Goal: Transaction & Acquisition: Book appointment/travel/reservation

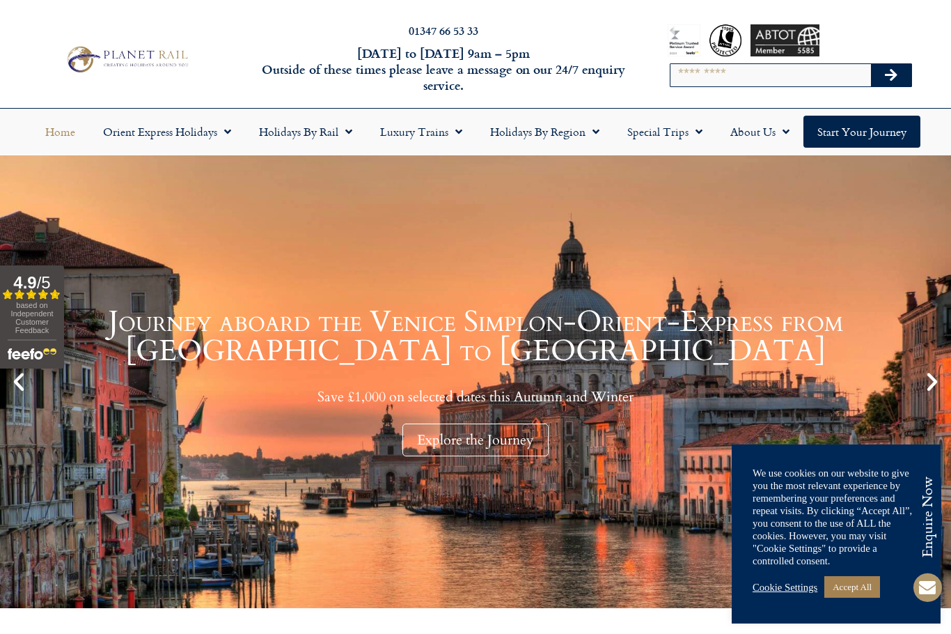
click at [752, 68] on input "Search" at bounding box center [771, 75] width 201 height 22
click at [738, 75] on input "Search" at bounding box center [771, 75] width 201 height 22
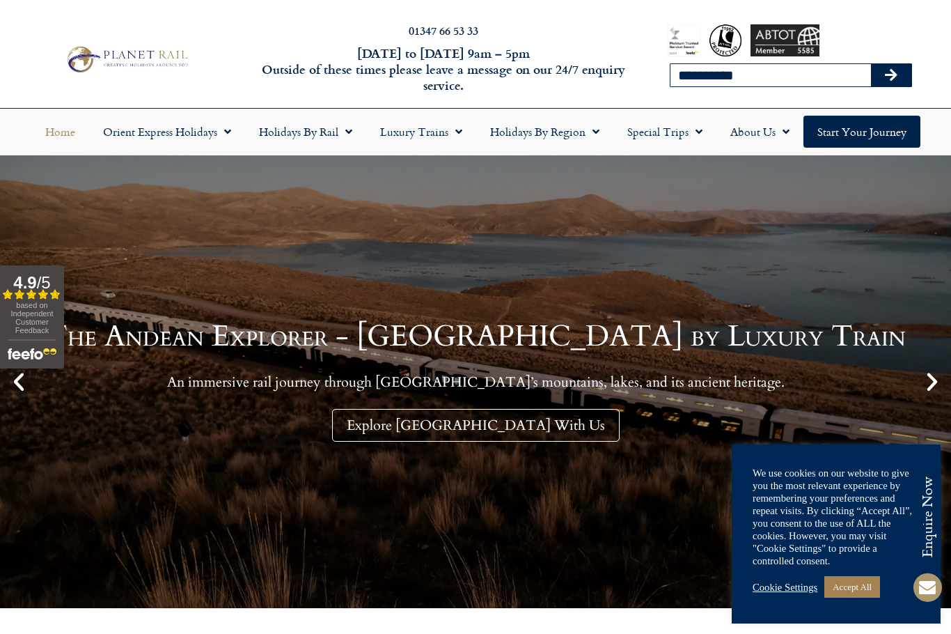
type input "**********"
click at [892, 75] on button "Search" at bounding box center [891, 75] width 40 height 22
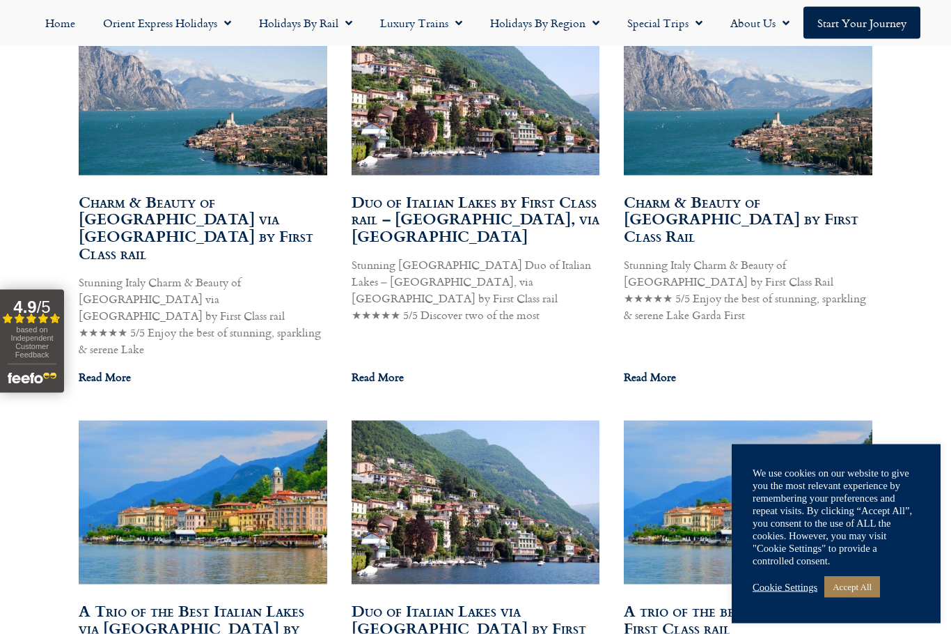
scroll to position [885, 0]
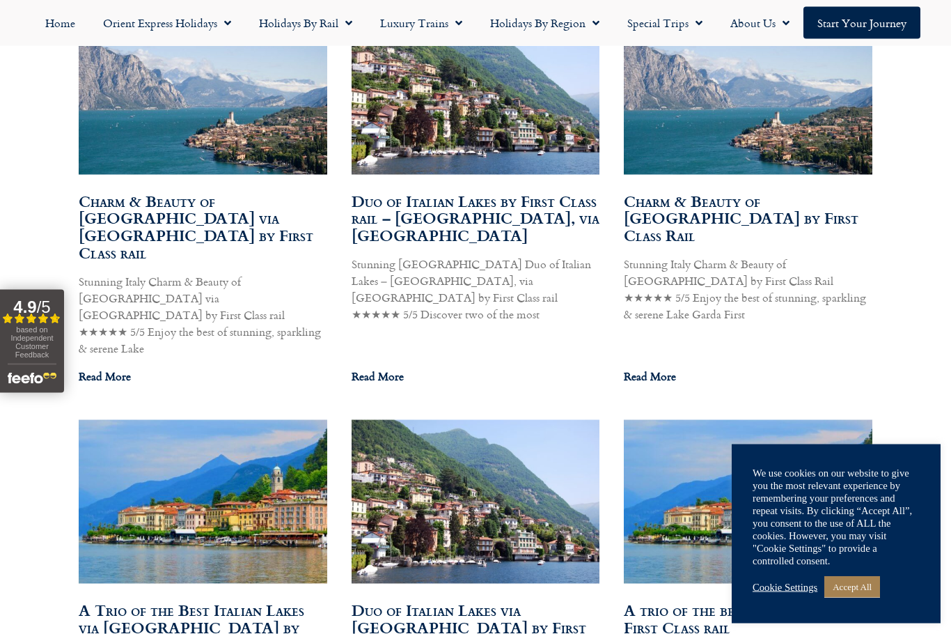
click at [499, 220] on link "Duo of Italian Lakes by First Class rail – Lake Como & Lake Garda, via Switzerl…" at bounding box center [476, 218] width 248 height 58
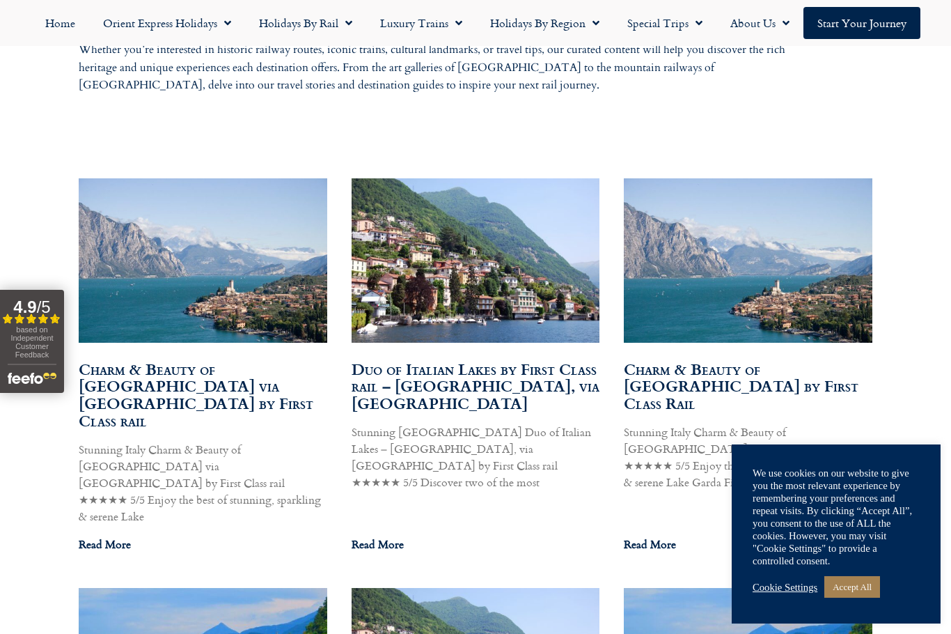
scroll to position [727, 0]
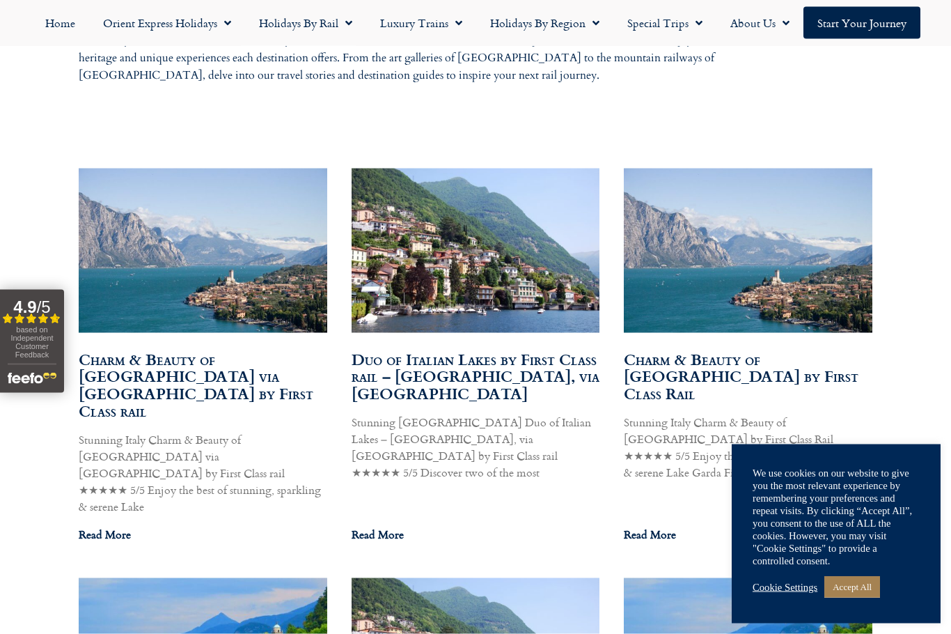
click at [520, 383] on link "Duo of Italian Lakes by First Class rail – Lake Como & Lake Garda, via Switzerl…" at bounding box center [476, 377] width 248 height 58
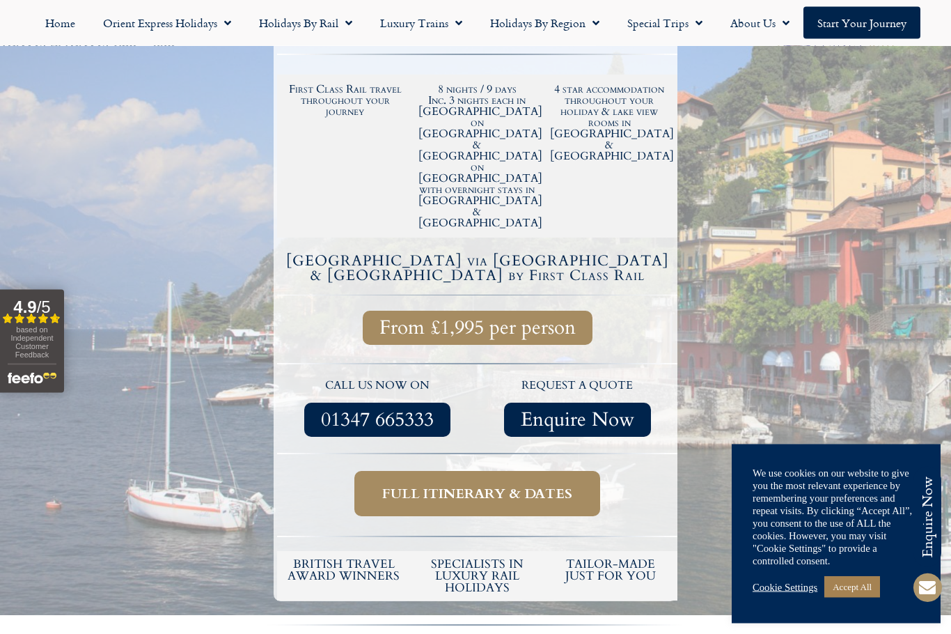
scroll to position [407, 0]
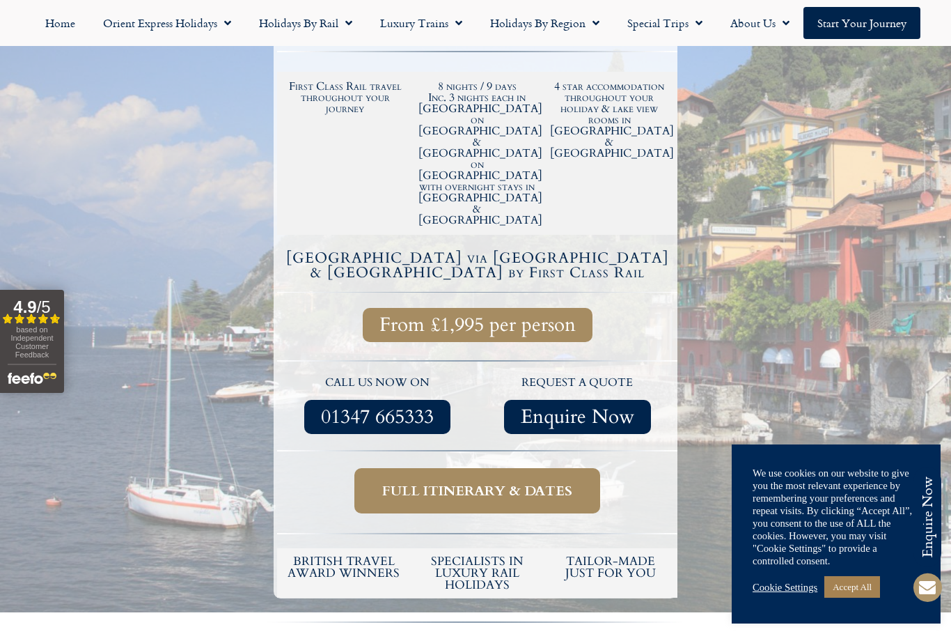
click at [522, 482] on span "Full itinerary & dates" at bounding box center [477, 490] width 190 height 17
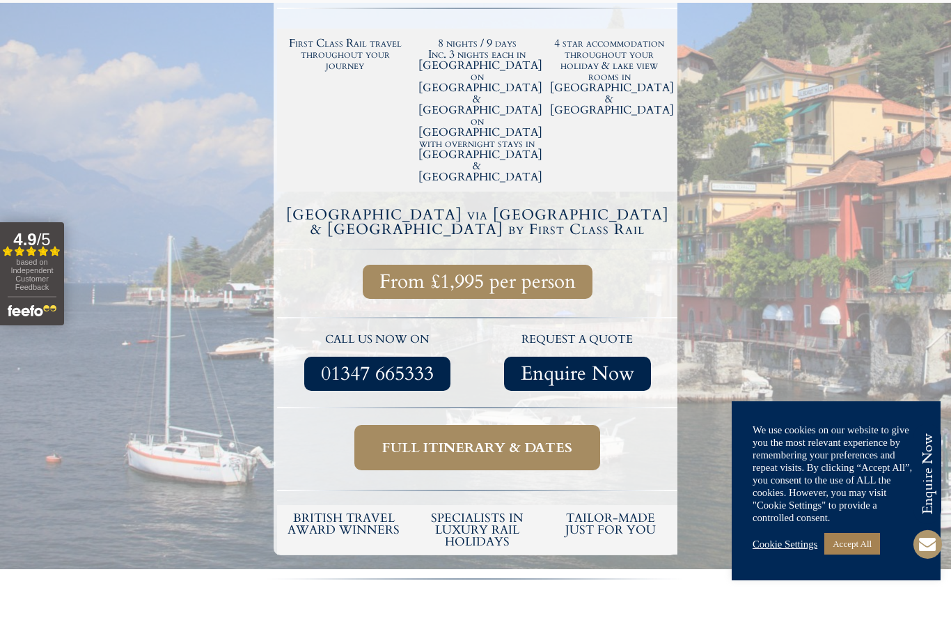
scroll to position [456, 0]
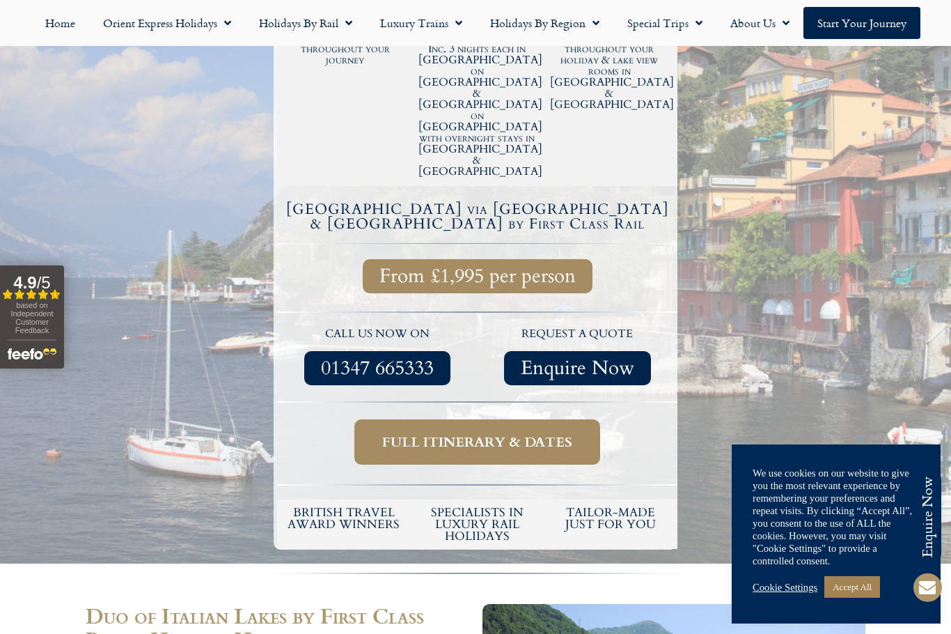
click at [536, 433] on span "Full itinerary & dates" at bounding box center [477, 441] width 190 height 17
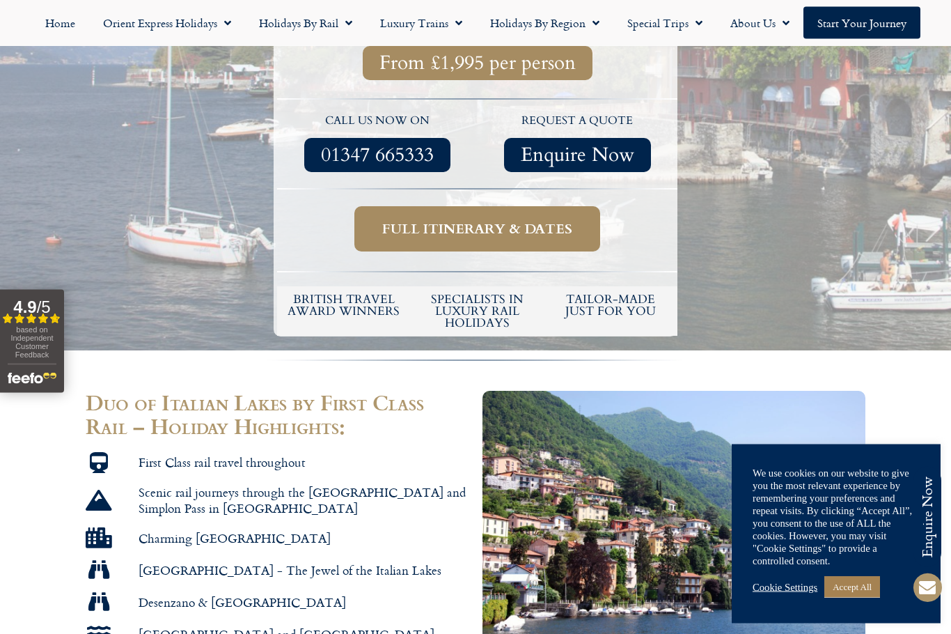
scroll to position [671, 0]
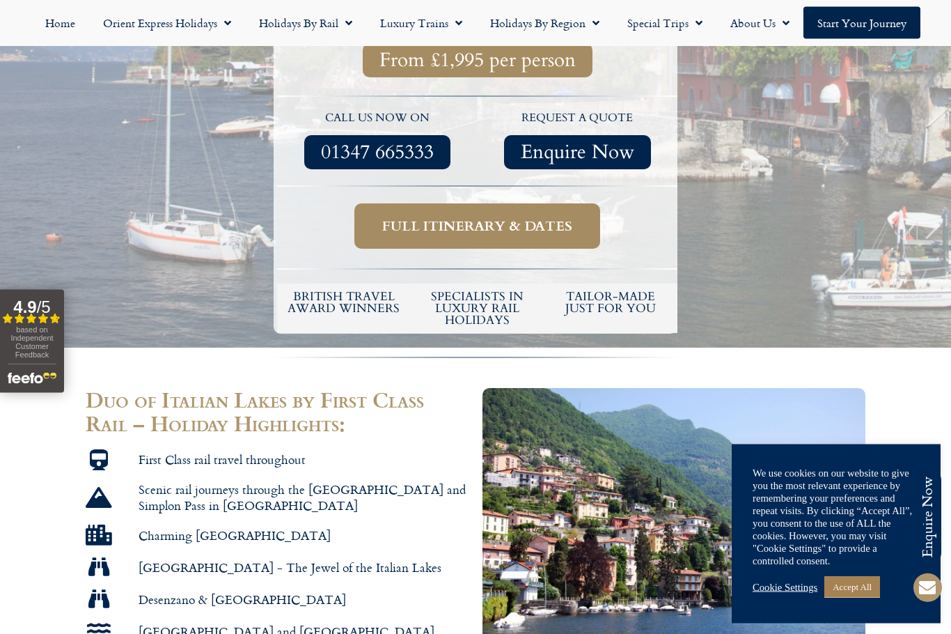
click at [870, 598] on link "Accept All" at bounding box center [853, 587] width 56 height 22
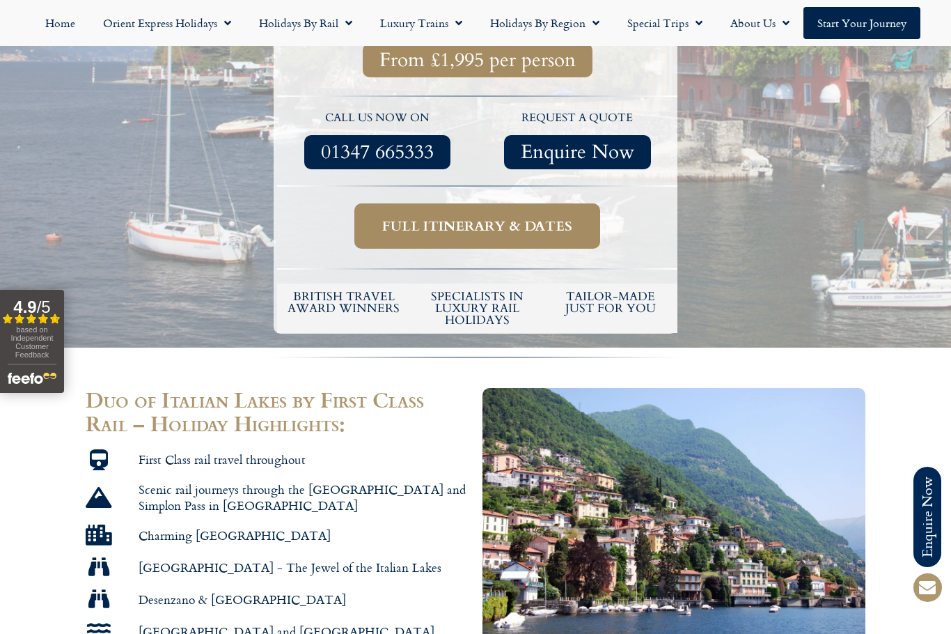
click at [537, 217] on span "Full itinerary & dates" at bounding box center [477, 225] width 190 height 17
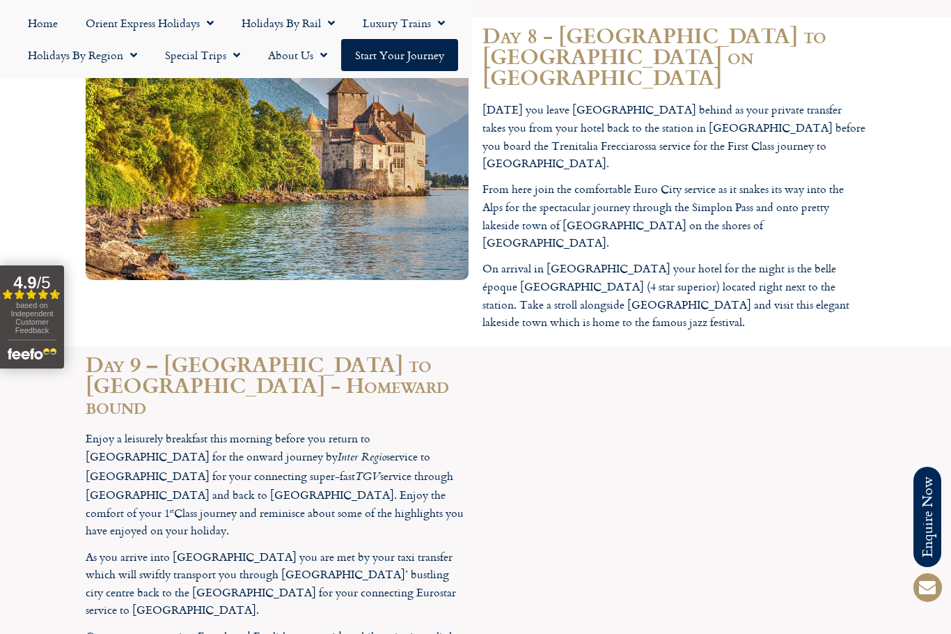
scroll to position [4463, 0]
